Goal: Information Seeking & Learning: Find specific fact

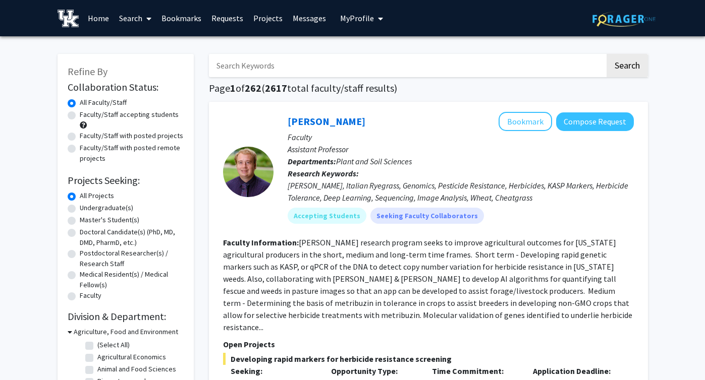
click at [619, 21] on img at bounding box center [623, 19] width 63 height 16
click at [380, 68] on input "Search Keywords" at bounding box center [407, 65] width 396 height 23
type input "misung"
click at [606, 54] on button "Search" at bounding box center [626, 65] width 41 height 23
